Goal: Task Accomplishment & Management: Use online tool/utility

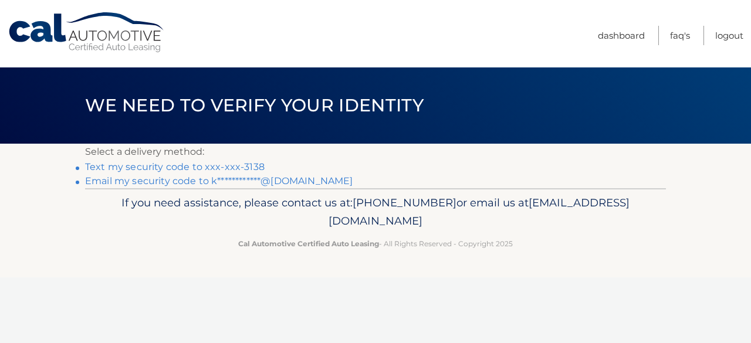
click at [247, 165] on link "Text my security code to xxx-xxx-3138" at bounding box center [174, 166] width 179 height 11
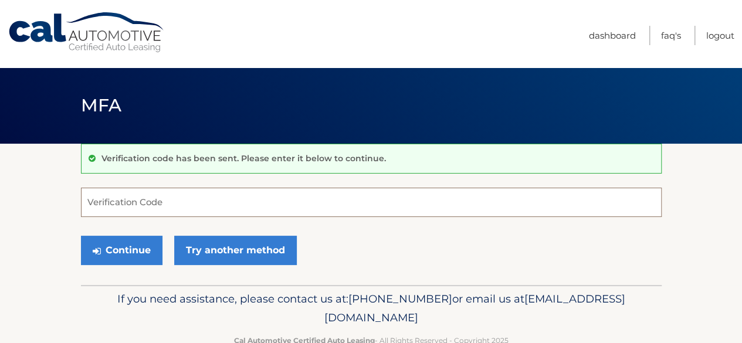
click at [158, 208] on input "Verification Code" at bounding box center [371, 202] width 581 height 29
type input "624647"
click at [81, 236] on button "Continue" at bounding box center [122, 250] width 82 height 29
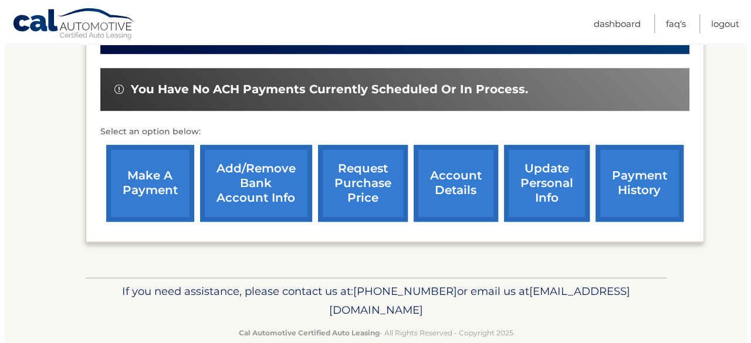
scroll to position [415, 0]
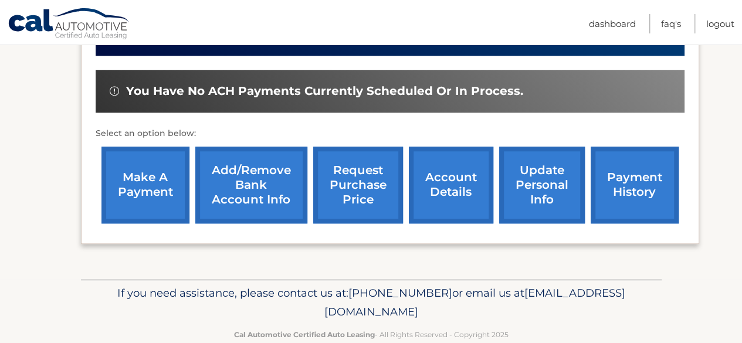
click at [379, 164] on link "request purchase price" at bounding box center [358, 185] width 90 height 77
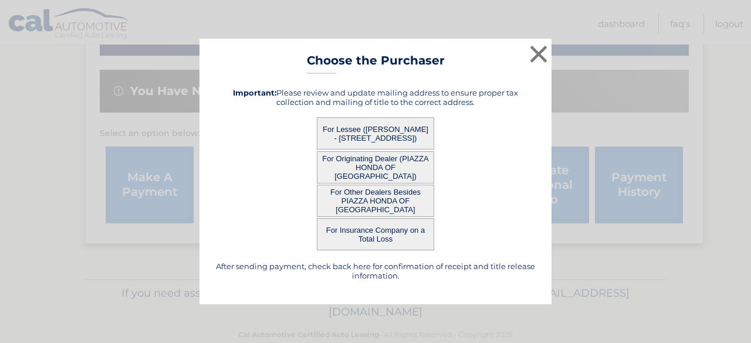
click at [369, 131] on button "For Lessee ([PERSON_NAME] - [STREET_ADDRESS])" at bounding box center [375, 133] width 117 height 32
click at [369, 131] on div "× Choose the Purchaser After sending payment, check back here for confirmation …" at bounding box center [375, 172] width 352 height 266
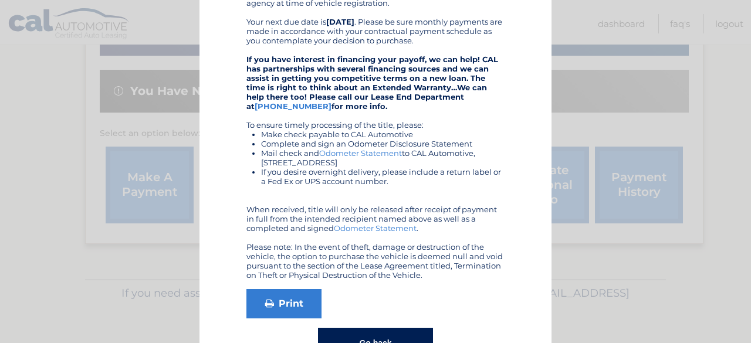
scroll to position [256, 0]
